Goal: Check status: Check status

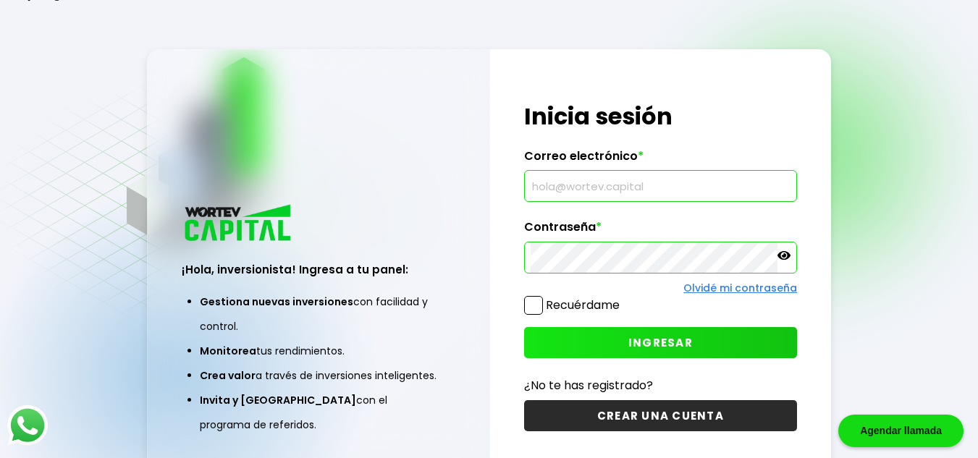
click at [631, 189] on input "text" at bounding box center [661, 186] width 261 height 30
type input "[EMAIL_ADDRESS][DOMAIN_NAME]"
click at [596, 343] on button "INGRESAR" at bounding box center [661, 342] width 274 height 31
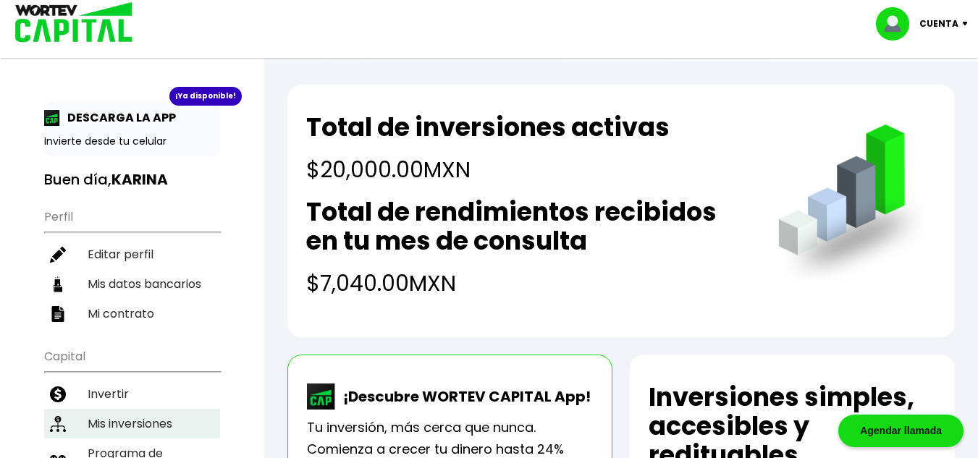
click at [161, 435] on li "Mis inversiones" at bounding box center [132, 424] width 176 height 30
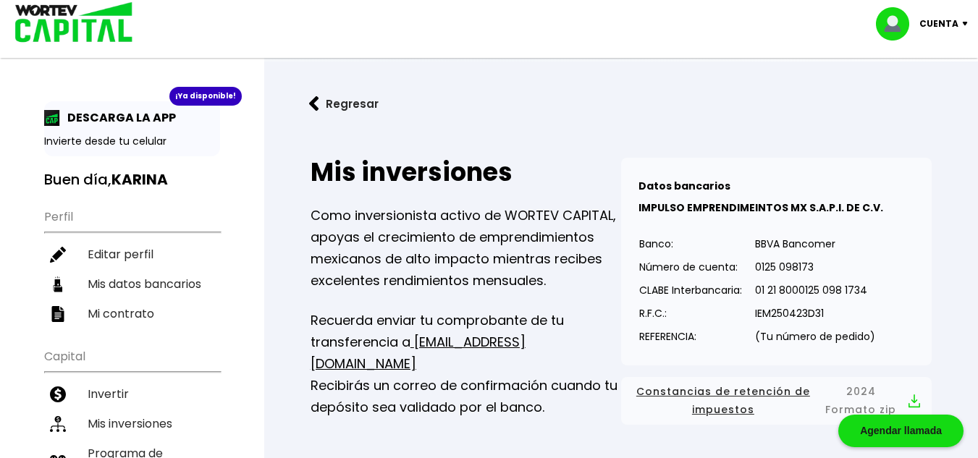
scroll to position [400, 0]
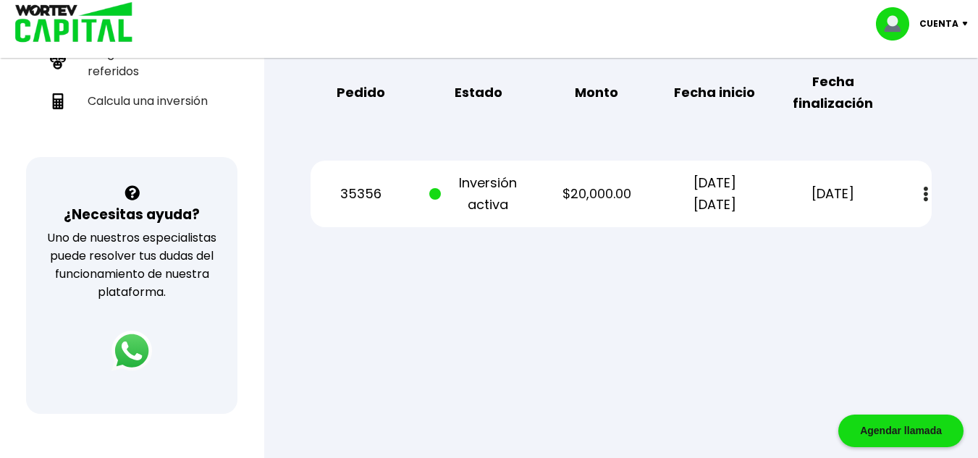
click at [926, 193] on img at bounding box center [926, 194] width 4 height 15
